Goal: Check status: Check status

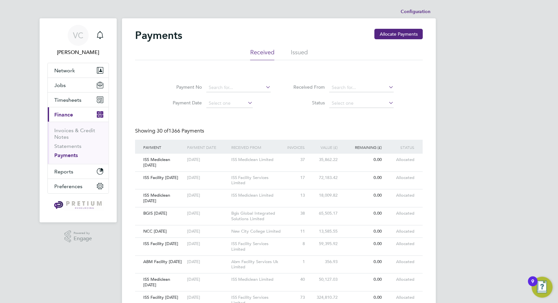
click at [75, 136] on li "Invoices & Credit Notes" at bounding box center [78, 135] width 49 height 16
click at [77, 130] on link "Invoices & Credit Notes" at bounding box center [74, 133] width 41 height 13
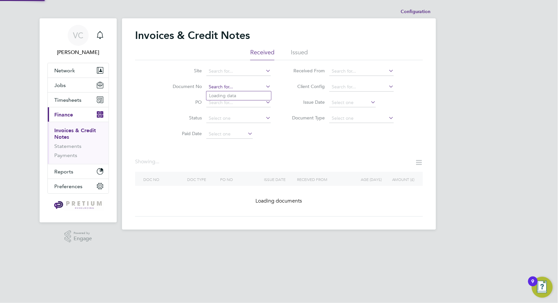
click at [226, 88] on input at bounding box center [238, 86] width 64 height 9
paste input "INV0007425"
type input "INV0007425"
click at [242, 97] on li "INV0007425" at bounding box center [238, 95] width 65 height 9
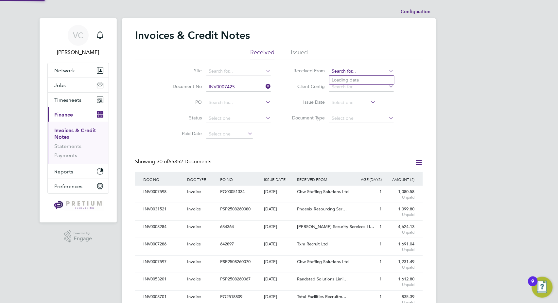
click at [351, 70] on input at bounding box center [361, 71] width 64 height 9
click at [362, 81] on li "Angel Human Resources Limited" at bounding box center [365, 79] width 72 height 9
type input "Angel Human Resources Limited"
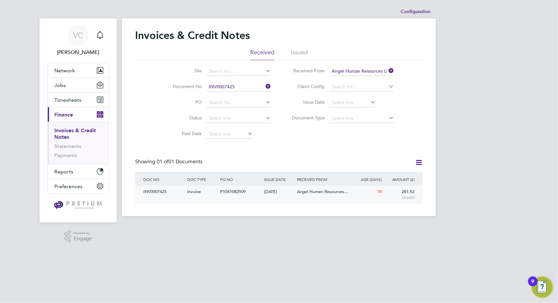
drag, startPoint x: 269, startPoint y: 194, endPoint x: 297, endPoint y: 193, distance: 28.1
click at [269, 194] on div "10 Jun 2025" at bounding box center [278, 192] width 33 height 12
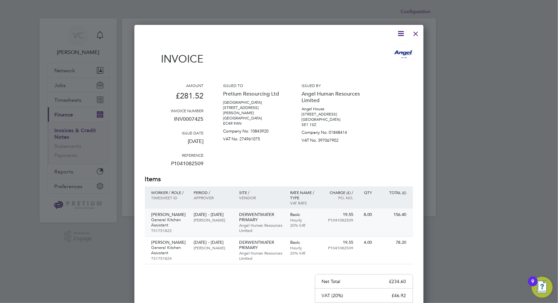
click at [259, 226] on p "Angel Human Resources Limited" at bounding box center [261, 227] width 44 height 10
